Goal: Communication & Community: Answer question/provide support

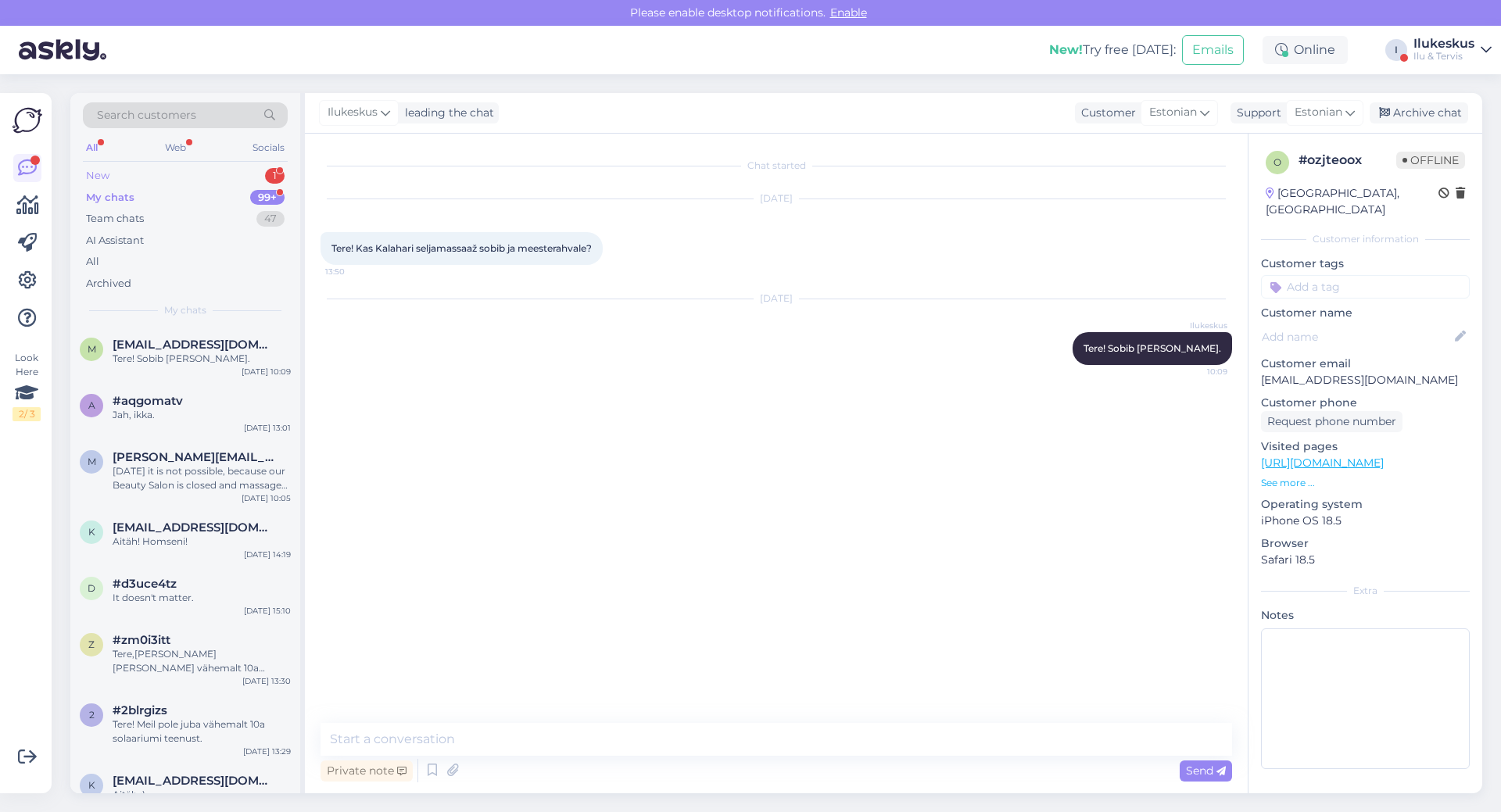
click at [120, 173] on div "New 1" at bounding box center [184, 176] width 205 height 22
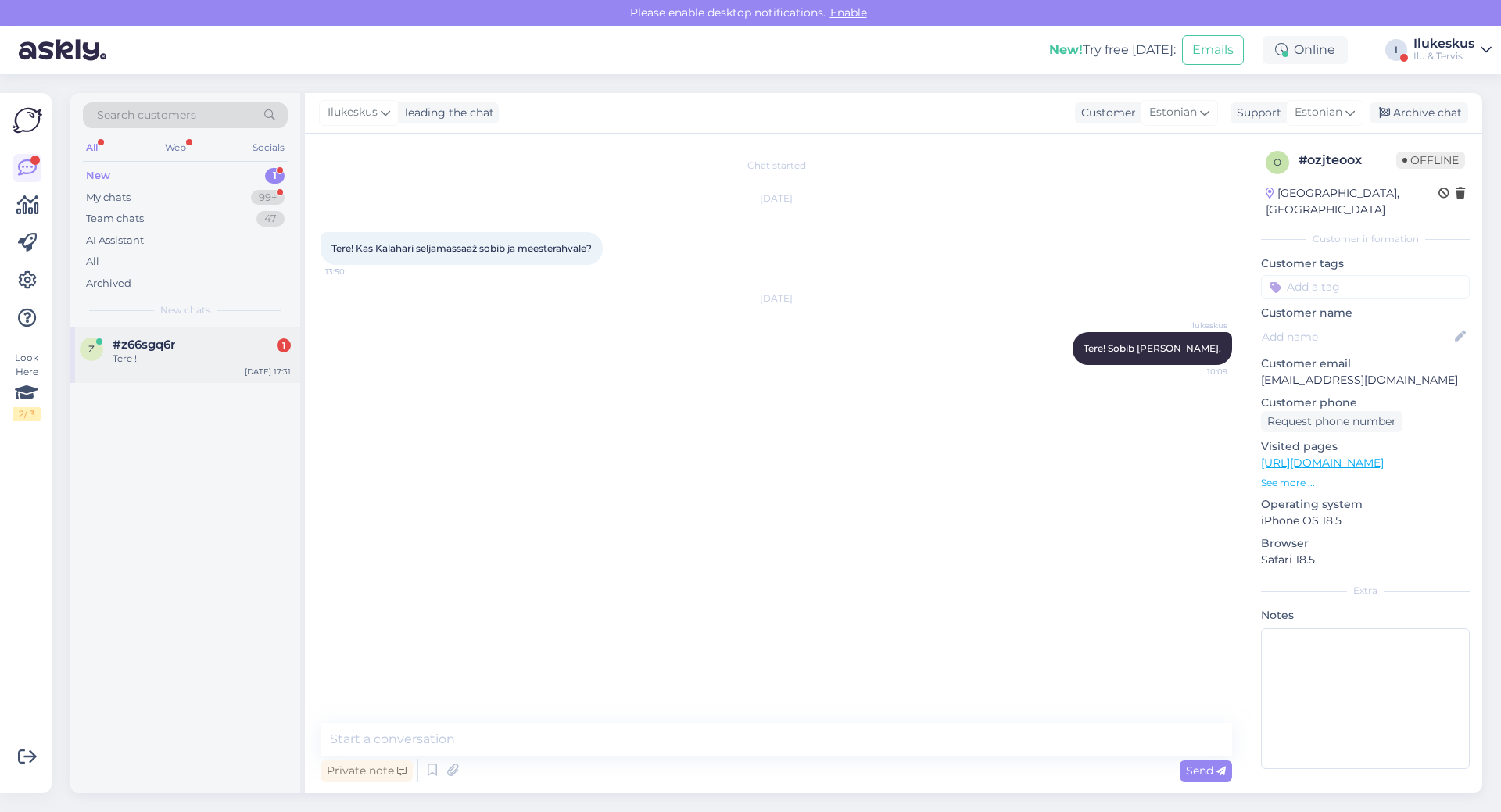
click at [137, 361] on div "Tere !" at bounding box center [201, 359] width 178 height 14
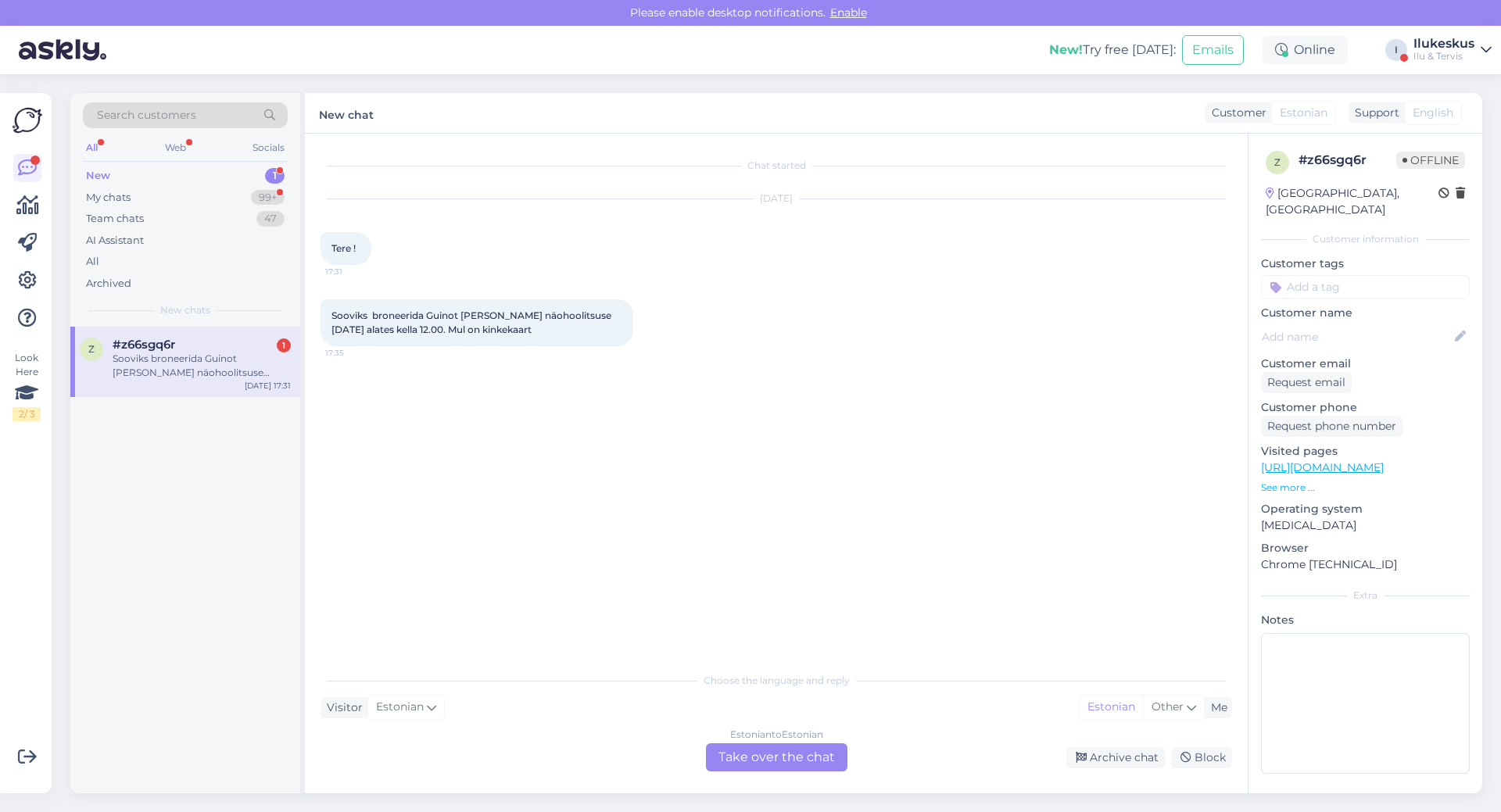
click at [784, 753] on div "Estonian to Estonian Take over the chat" at bounding box center [777, 758] width 142 height 28
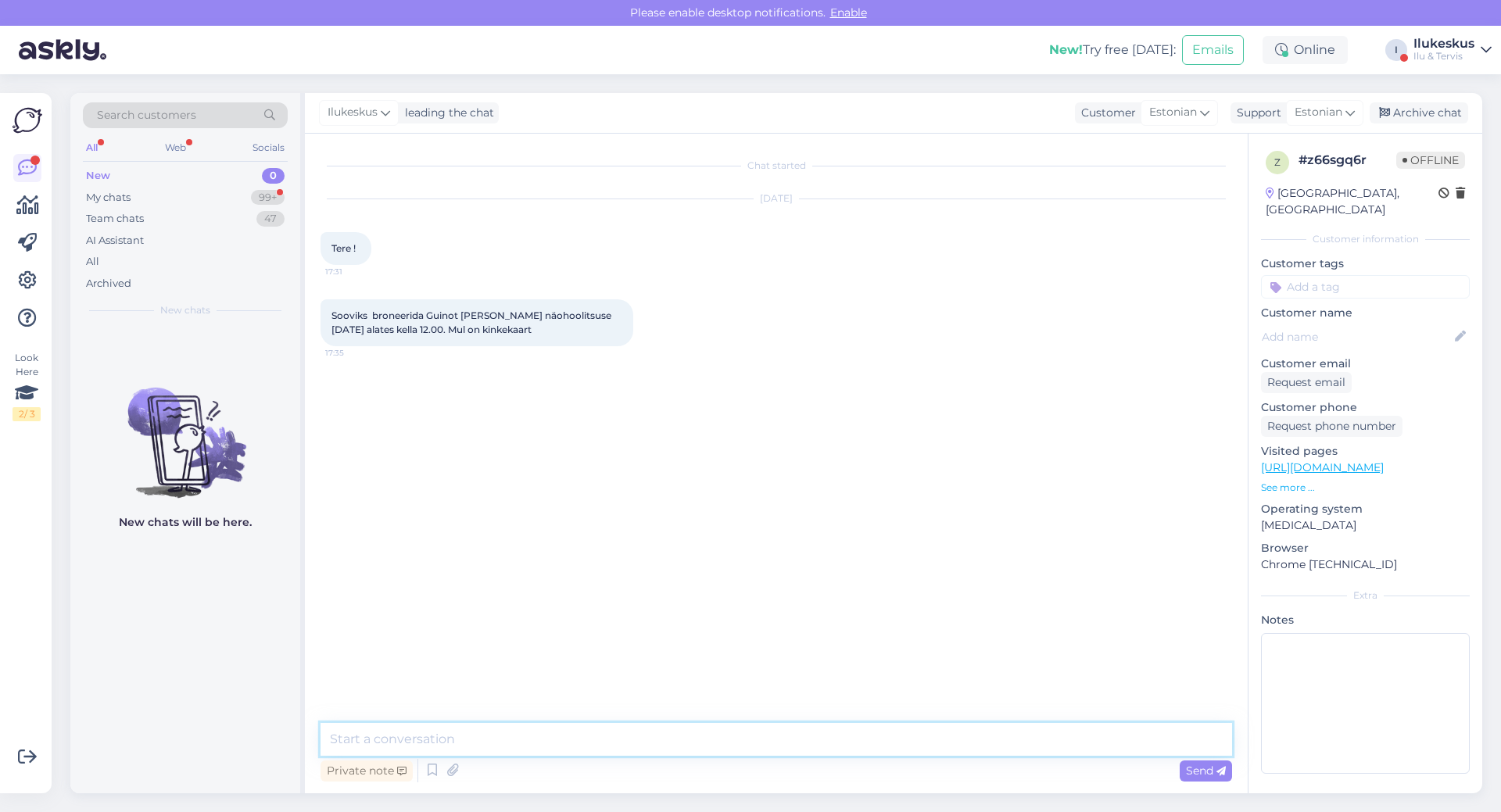
click at [741, 744] on textarea at bounding box center [777, 739] width 911 height 33
type textarea "Kahjuks 27.08 ei ole kosmeetikut,saame pakkuda 26 või 28,29.08."
click at [1220, 771] on icon at bounding box center [1221, 771] width 10 height 10
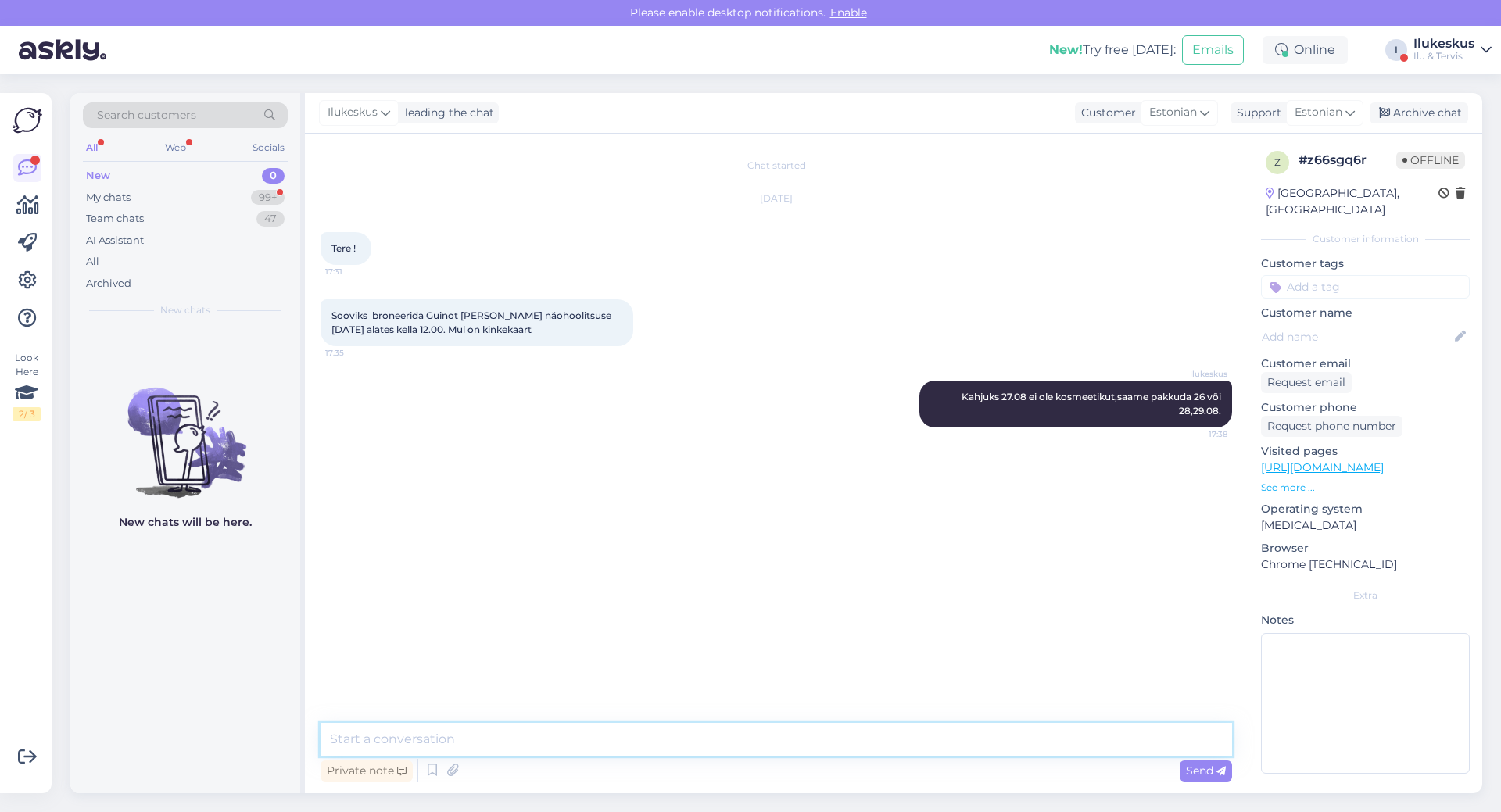
click at [897, 732] on textarea at bounding box center [777, 739] width 911 height 33
click at [478, 725] on textarea at bounding box center [777, 739] width 911 height 33
type textarea "ja mis [PERSON_NAME], ning palume ka ees [PERSON_NAME] nimi + tel nr"
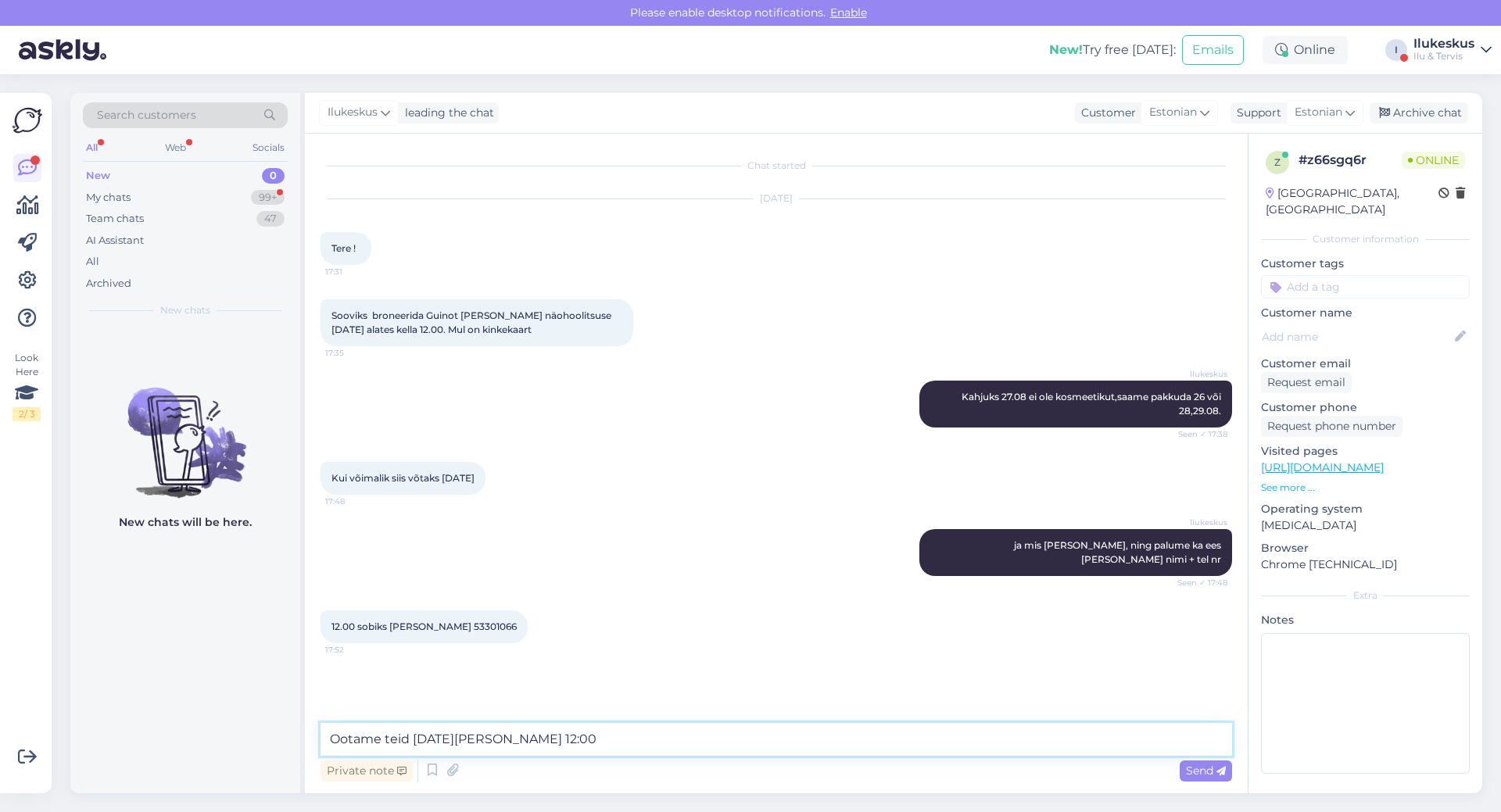
type textarea "Ootame teid [DATE][PERSON_NAME] 12:00."
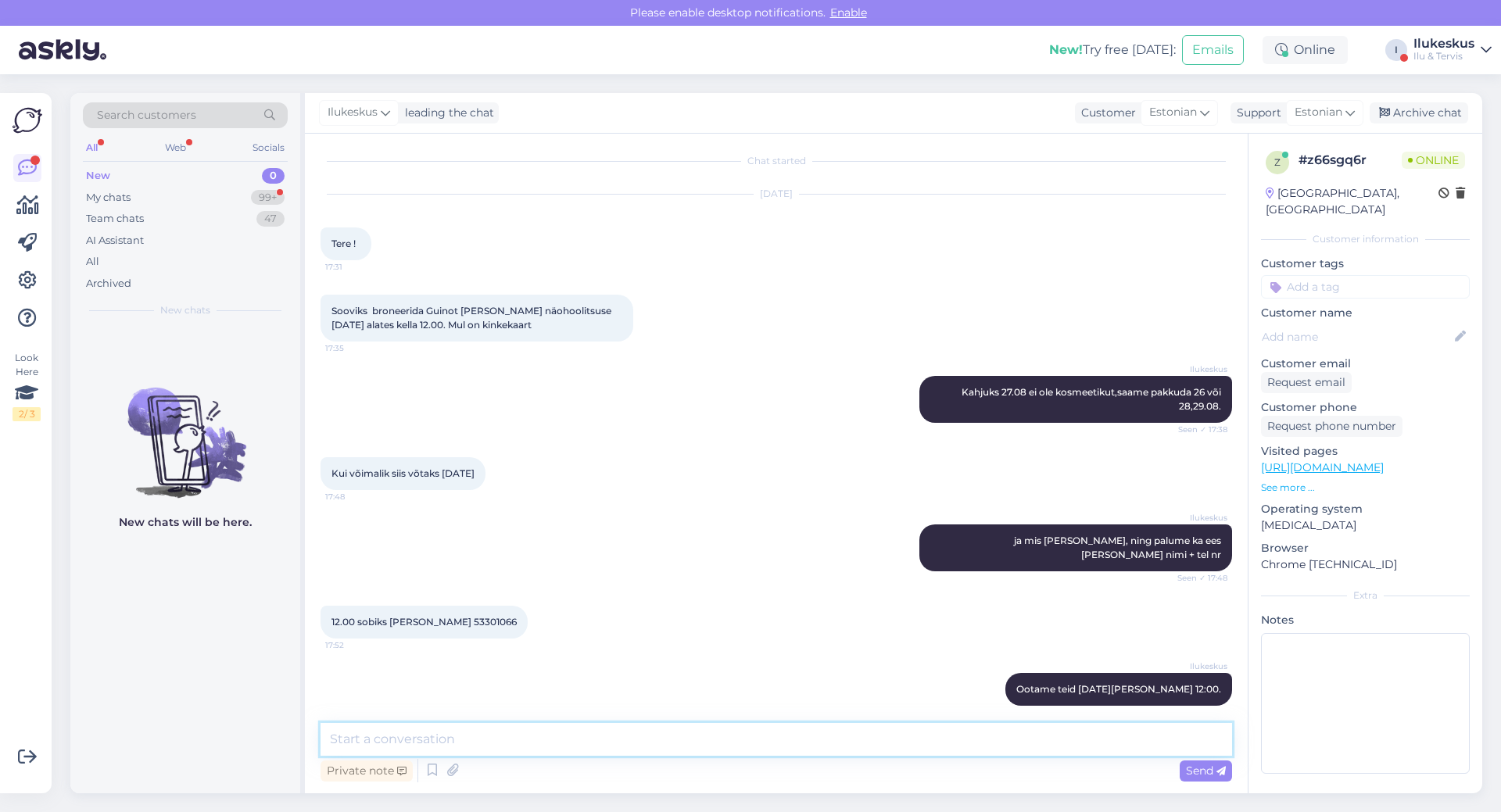
click at [575, 746] on textarea at bounding box center [777, 739] width 911 height 33
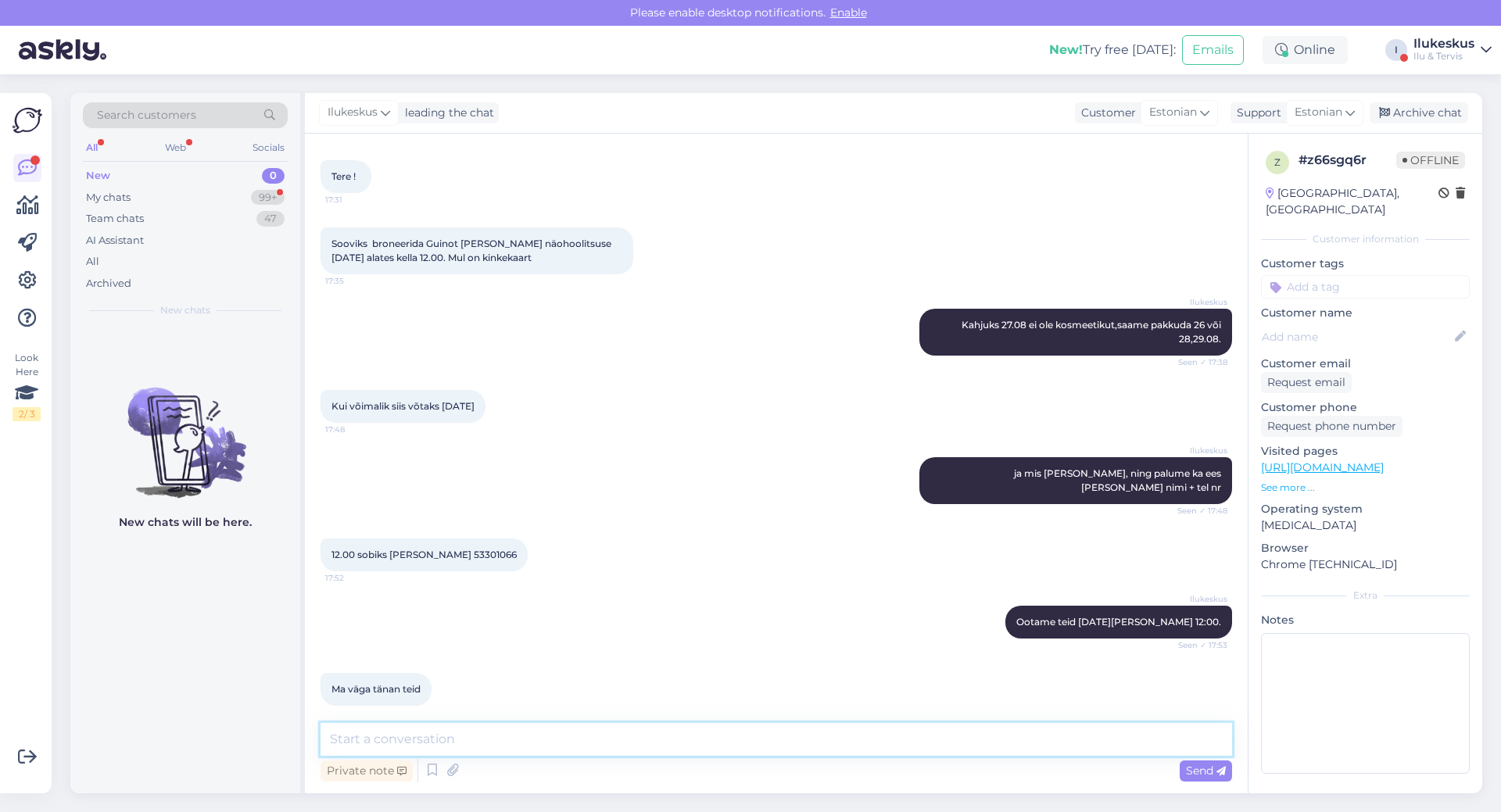
click at [441, 734] on textarea at bounding box center [777, 739] width 911 height 33
